Goal: Information Seeking & Learning: Learn about a topic

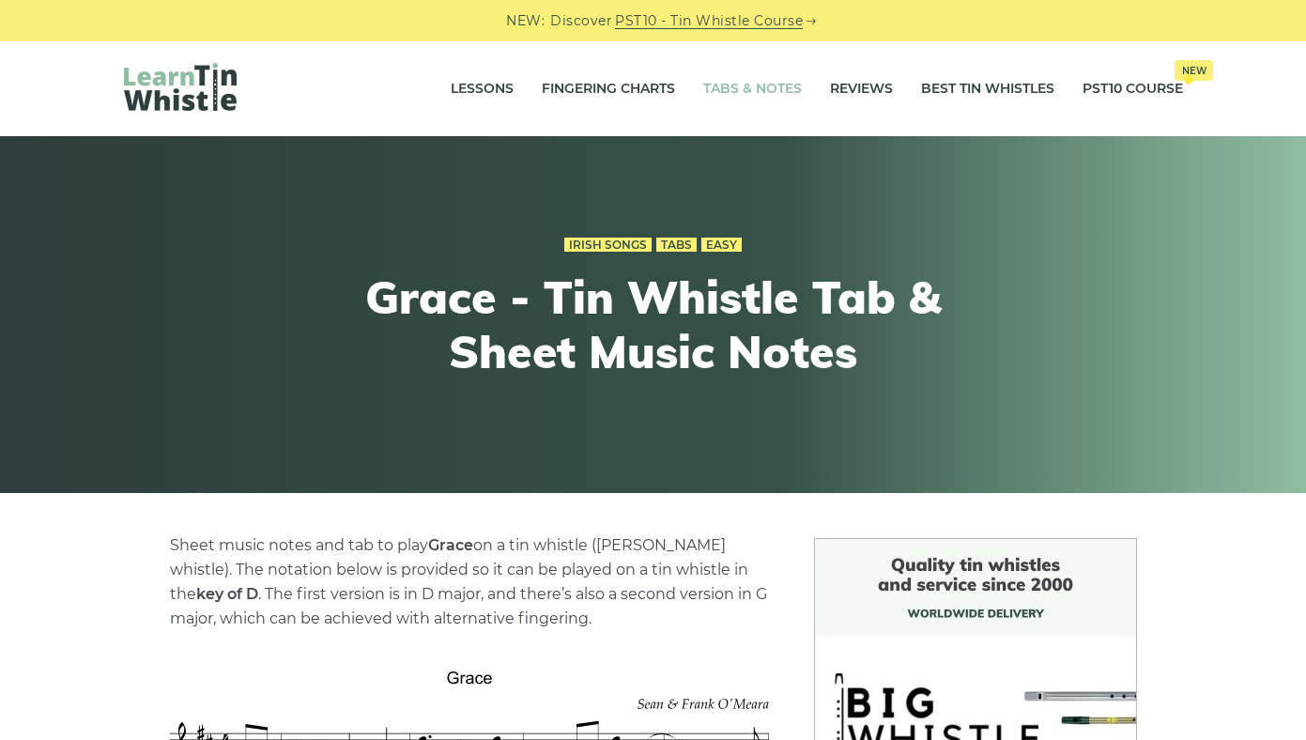
click at [780, 88] on link "Tabs & Notes" at bounding box center [752, 89] width 99 height 47
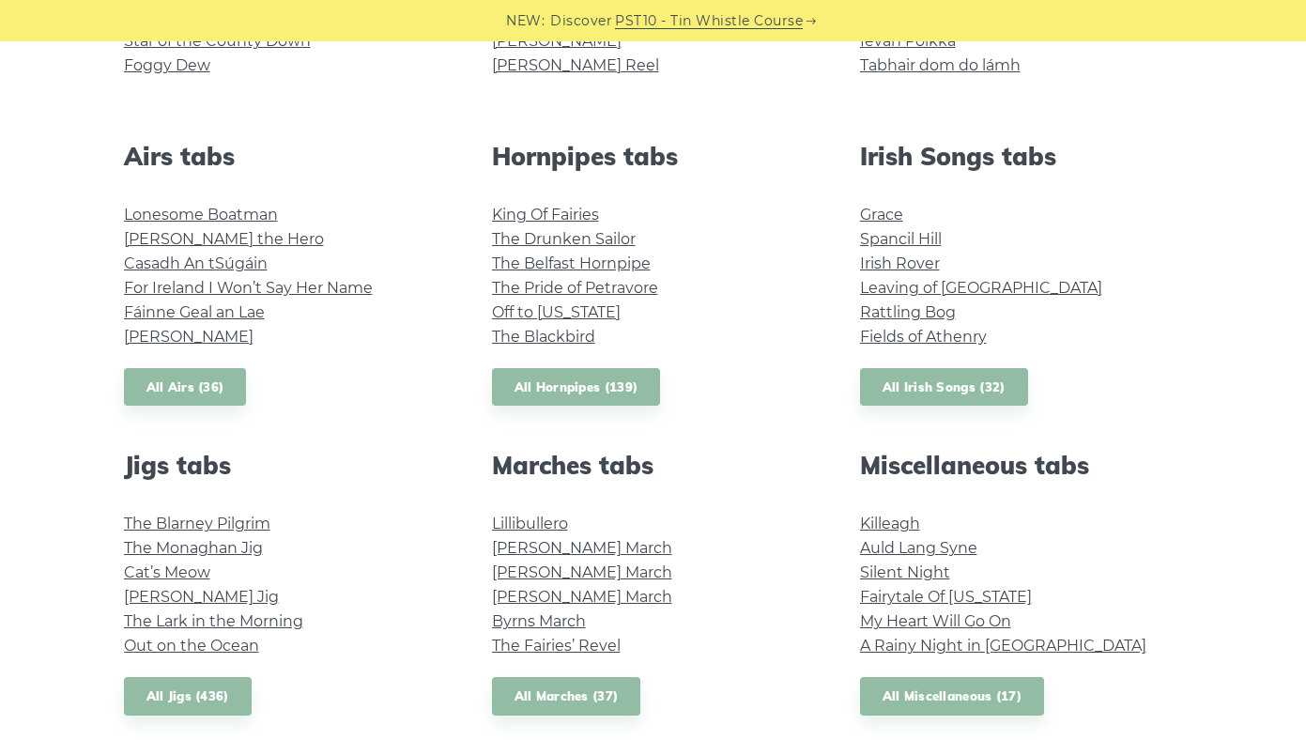
scroll to position [670, 0]
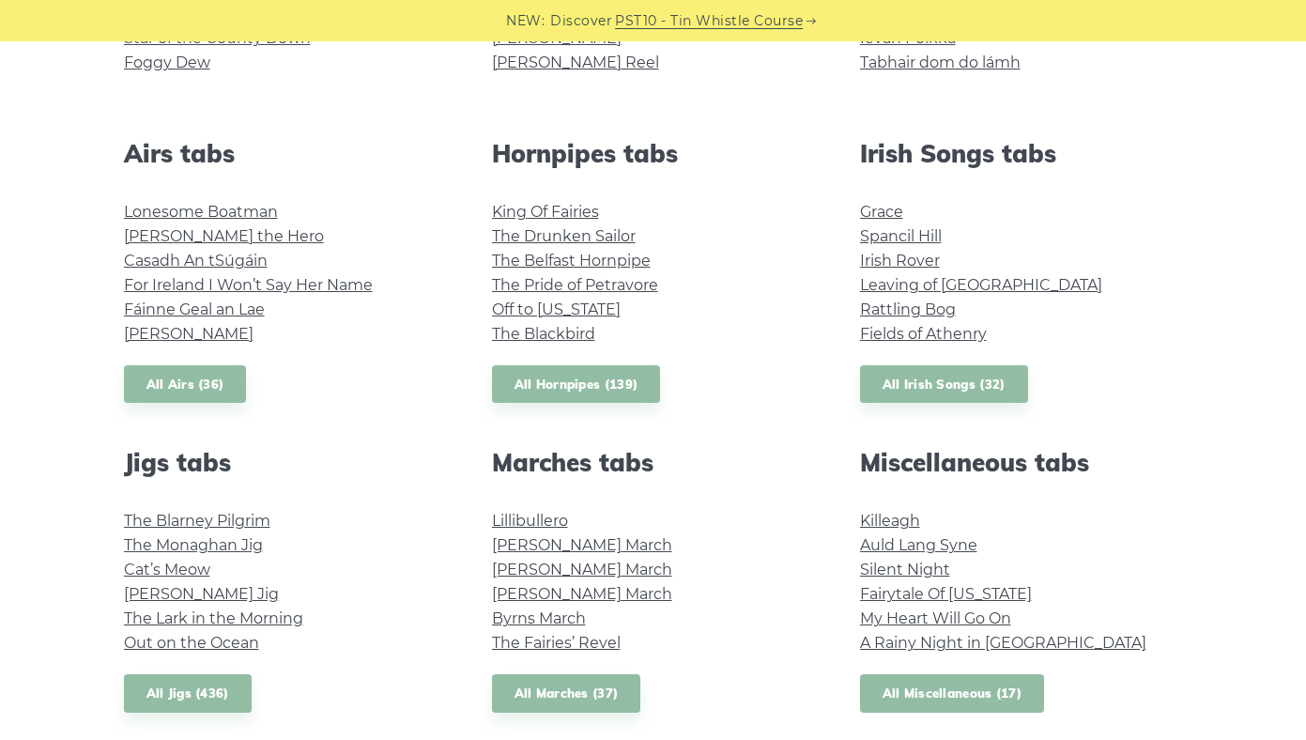
click at [914, 699] on link "All Miscellaneous (17)" at bounding box center [952, 693] width 185 height 38
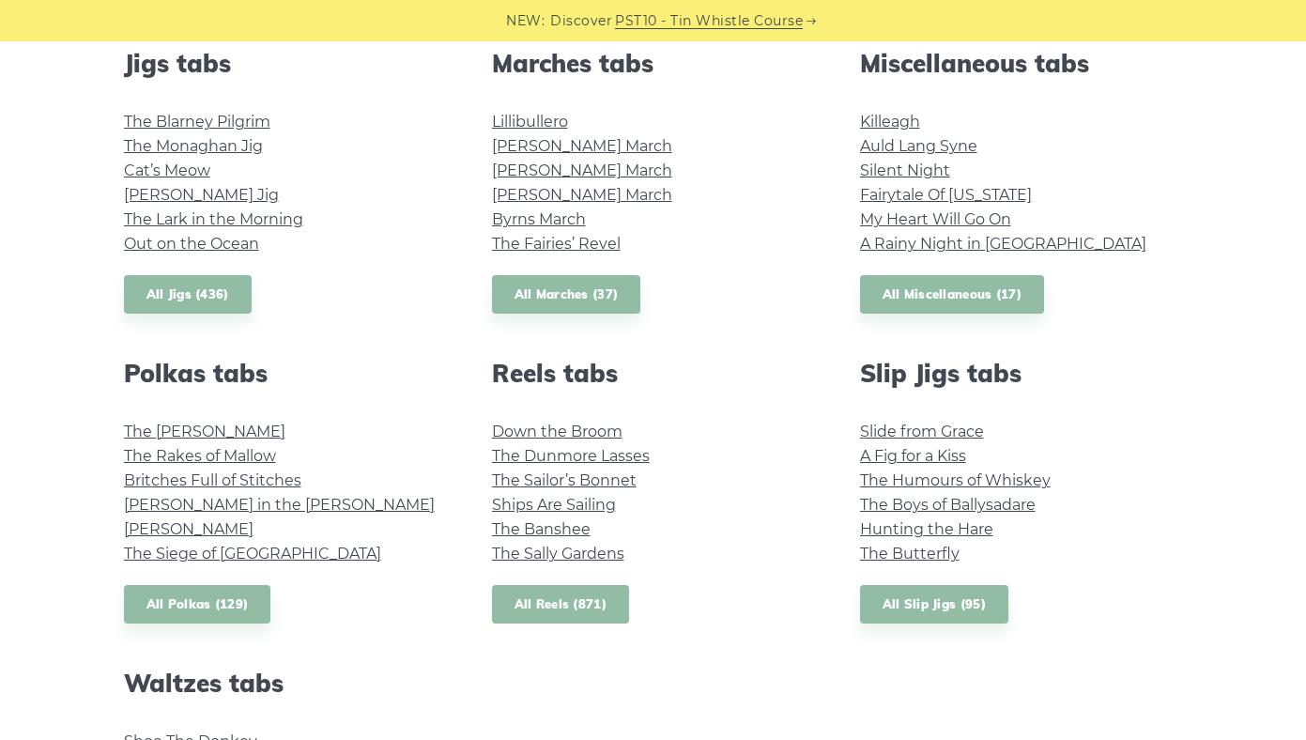
scroll to position [1066, 0]
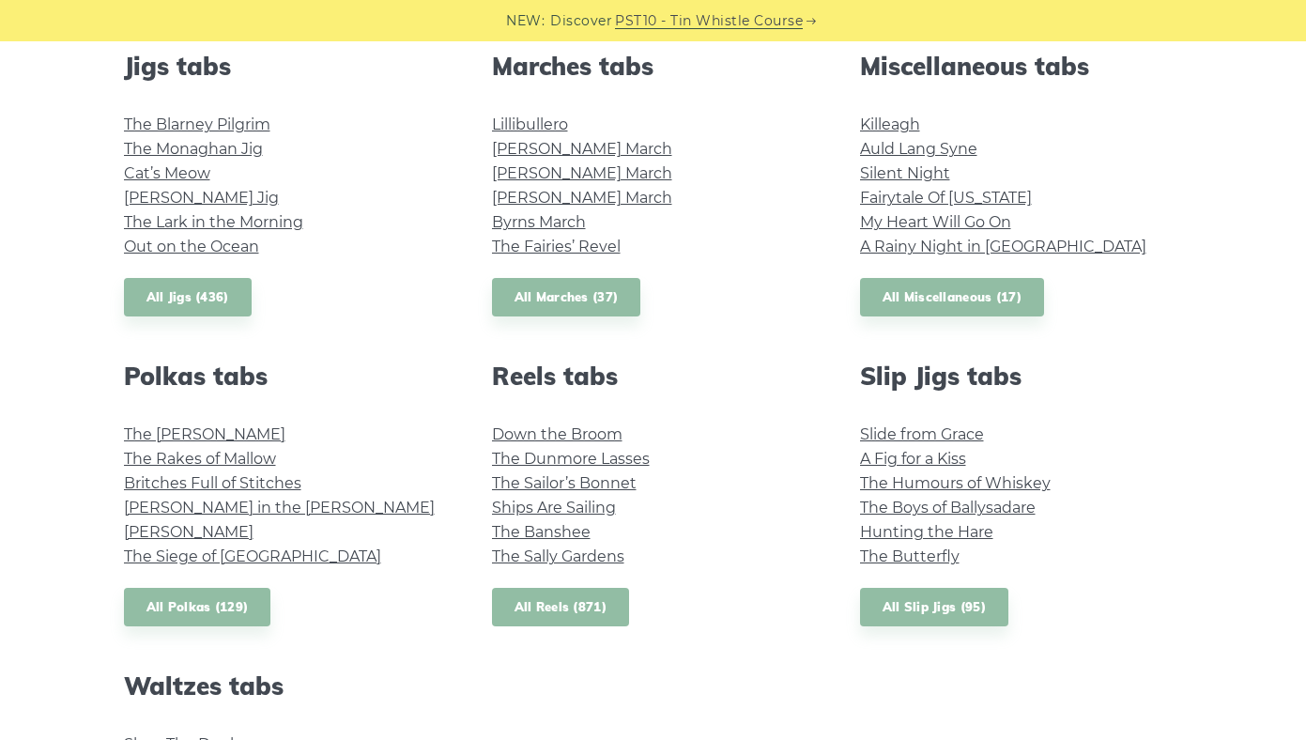
click at [610, 601] on link "All Reels (871)" at bounding box center [561, 607] width 138 height 38
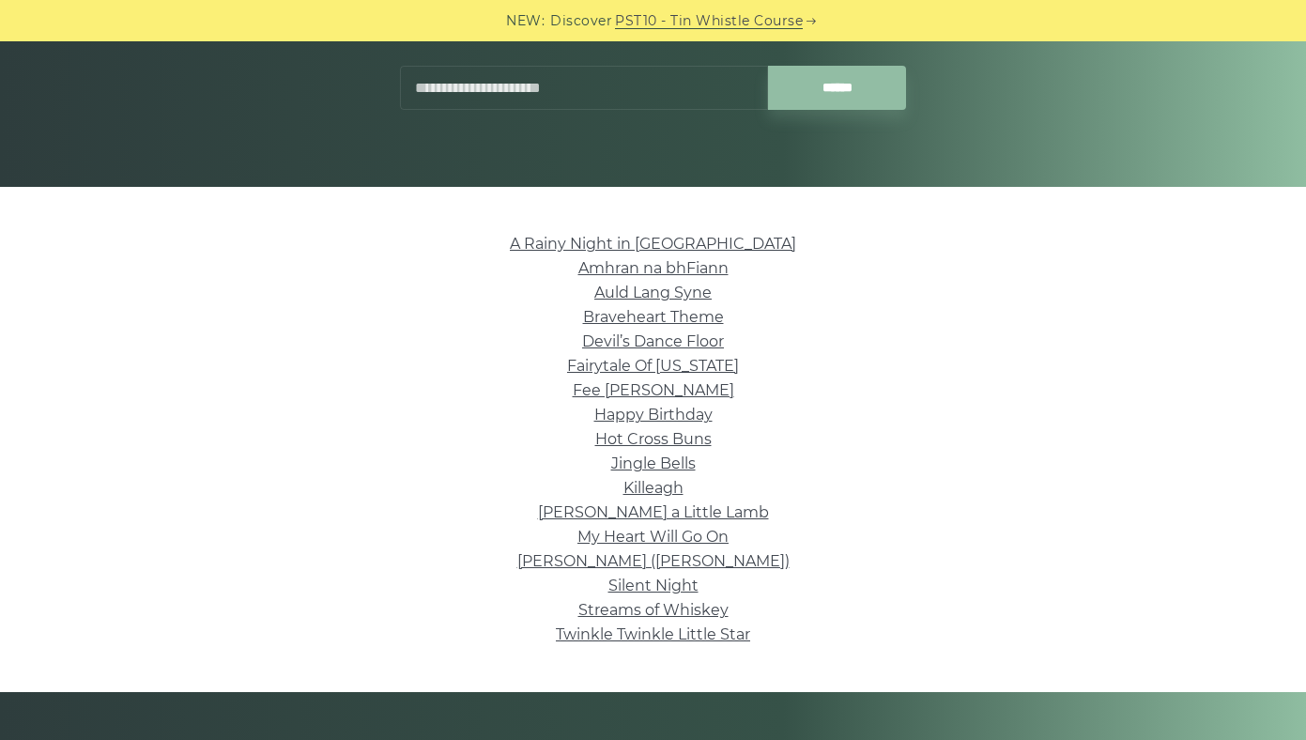
scroll to position [313, 0]
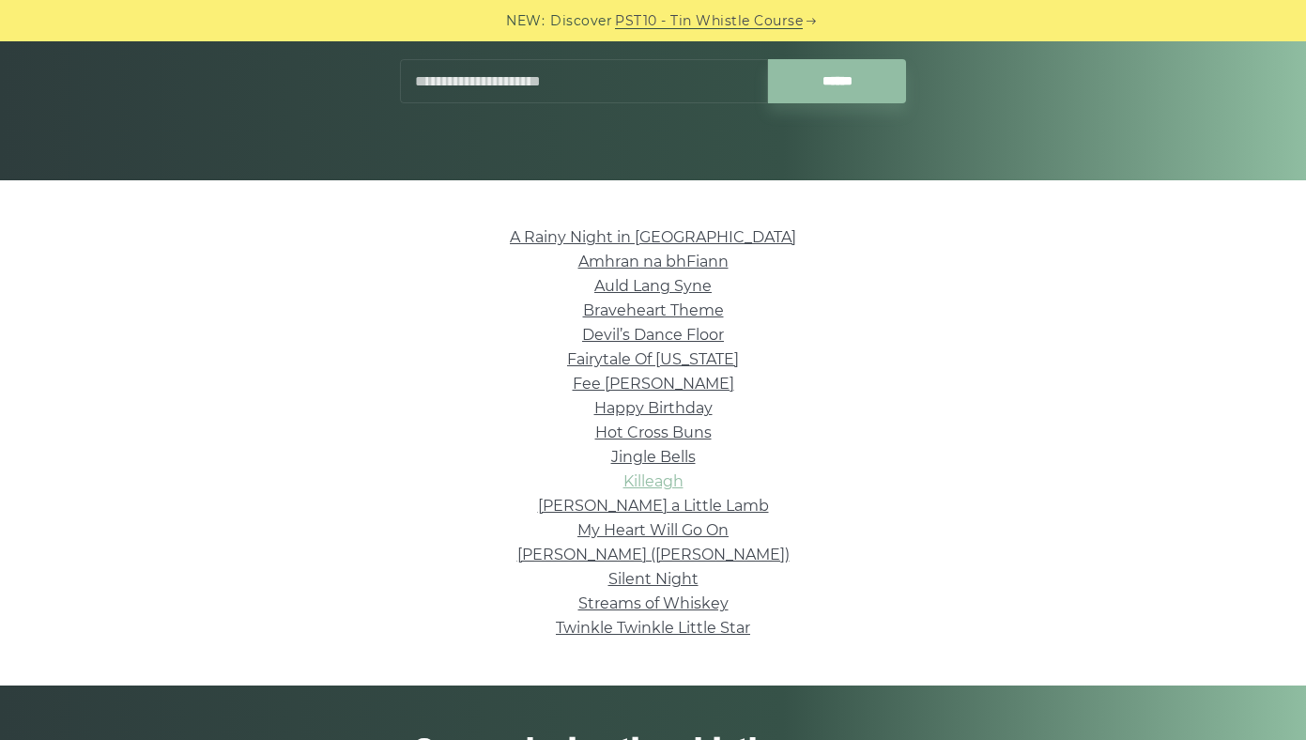
click at [662, 477] on link "Killeagh" at bounding box center [653, 481] width 60 height 18
click at [703, 528] on link "My Heart Will Go On" at bounding box center [652, 530] width 151 height 18
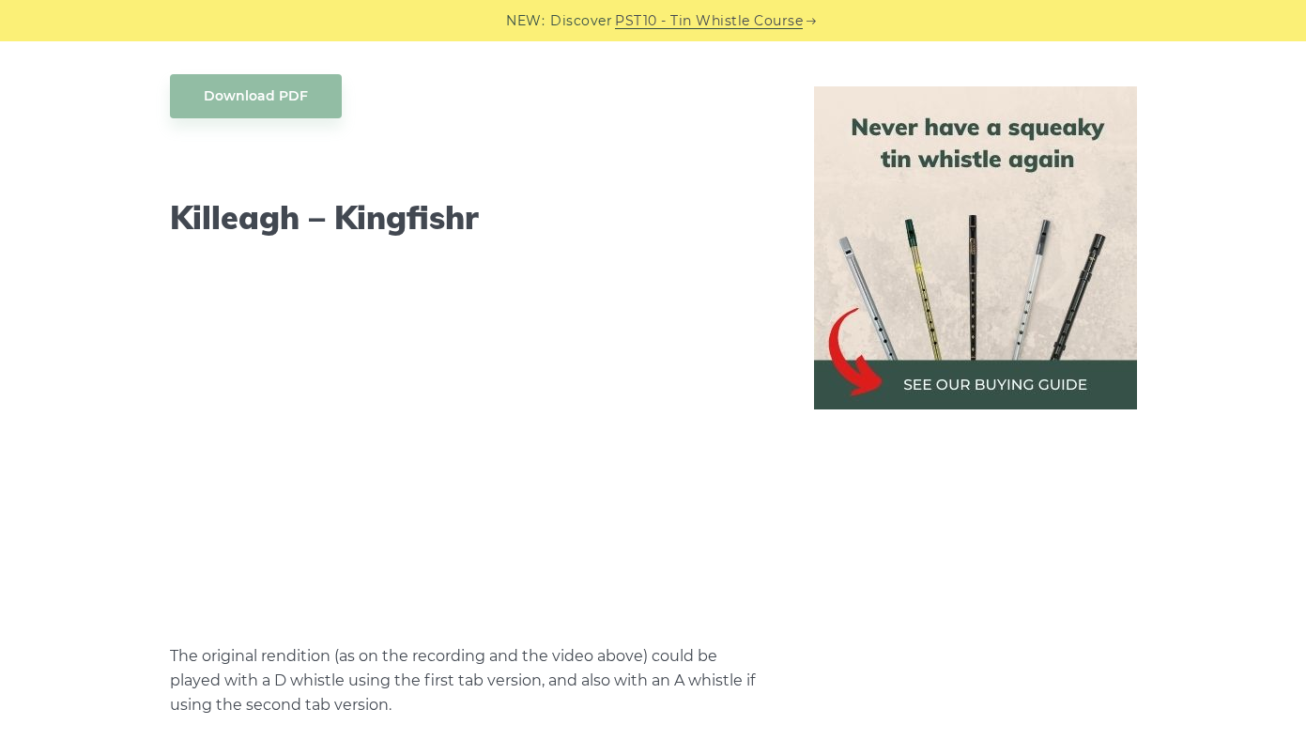
scroll to position [1857, 0]
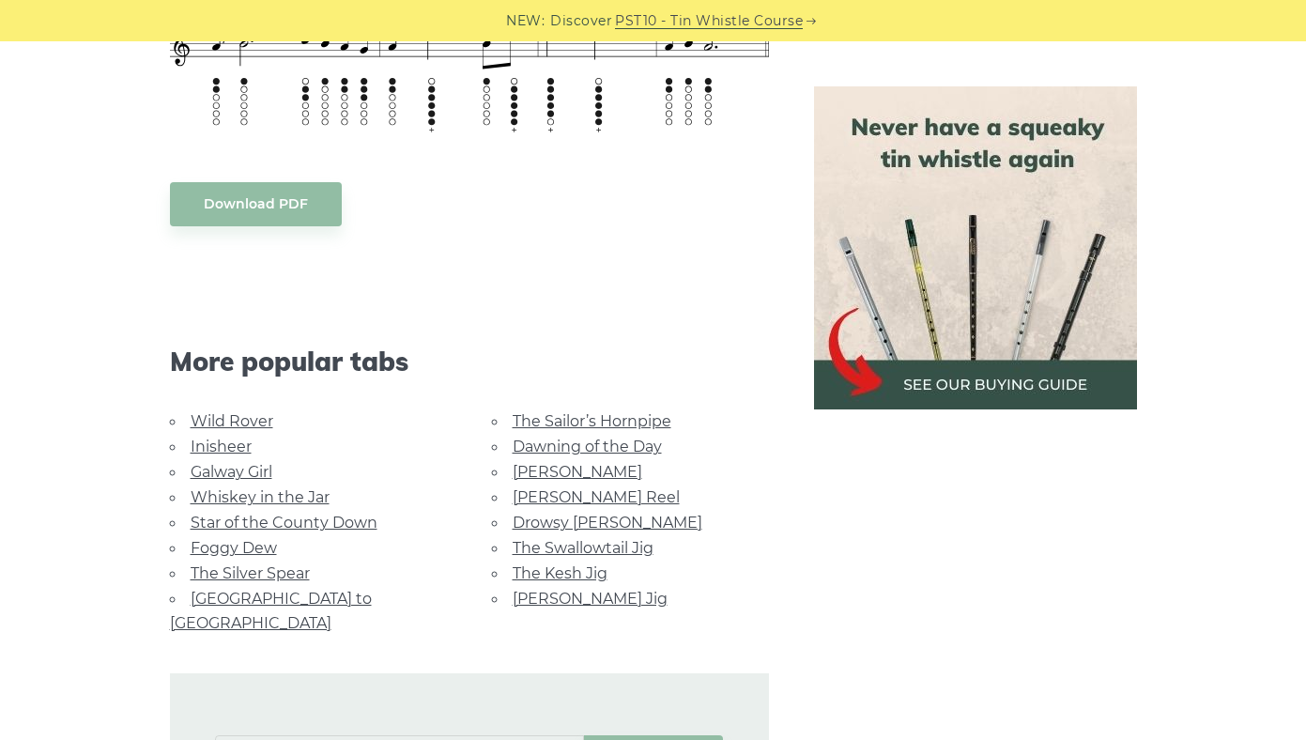
scroll to position [930, 0]
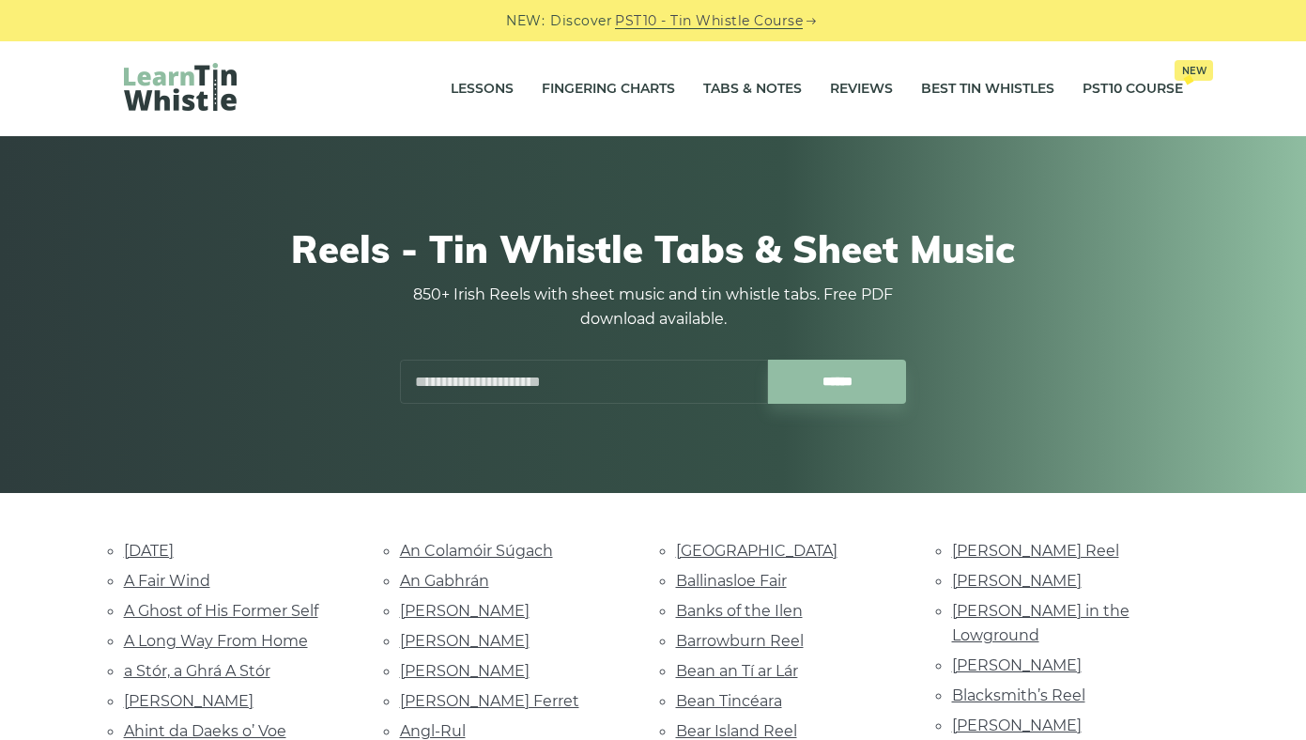
click at [168, 71] on img at bounding box center [180, 87] width 113 height 48
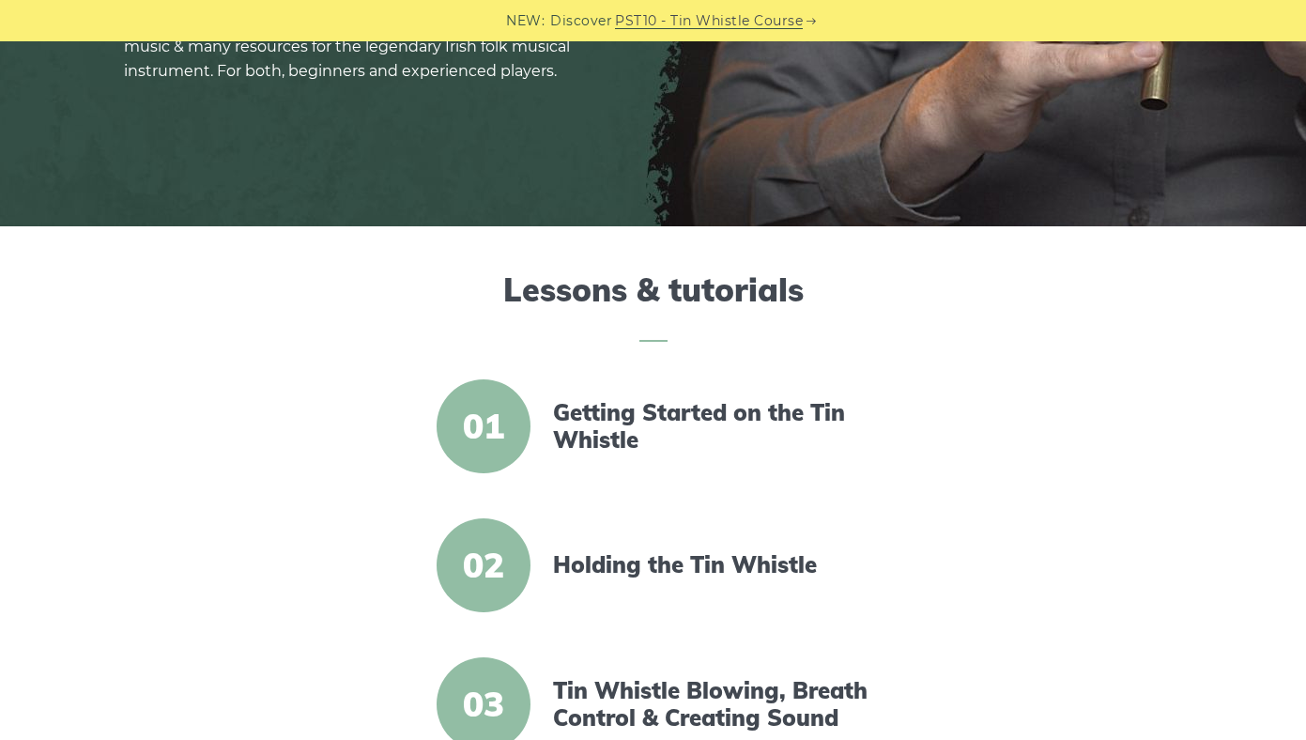
scroll to position [270, 0]
